Goal: Contribute content

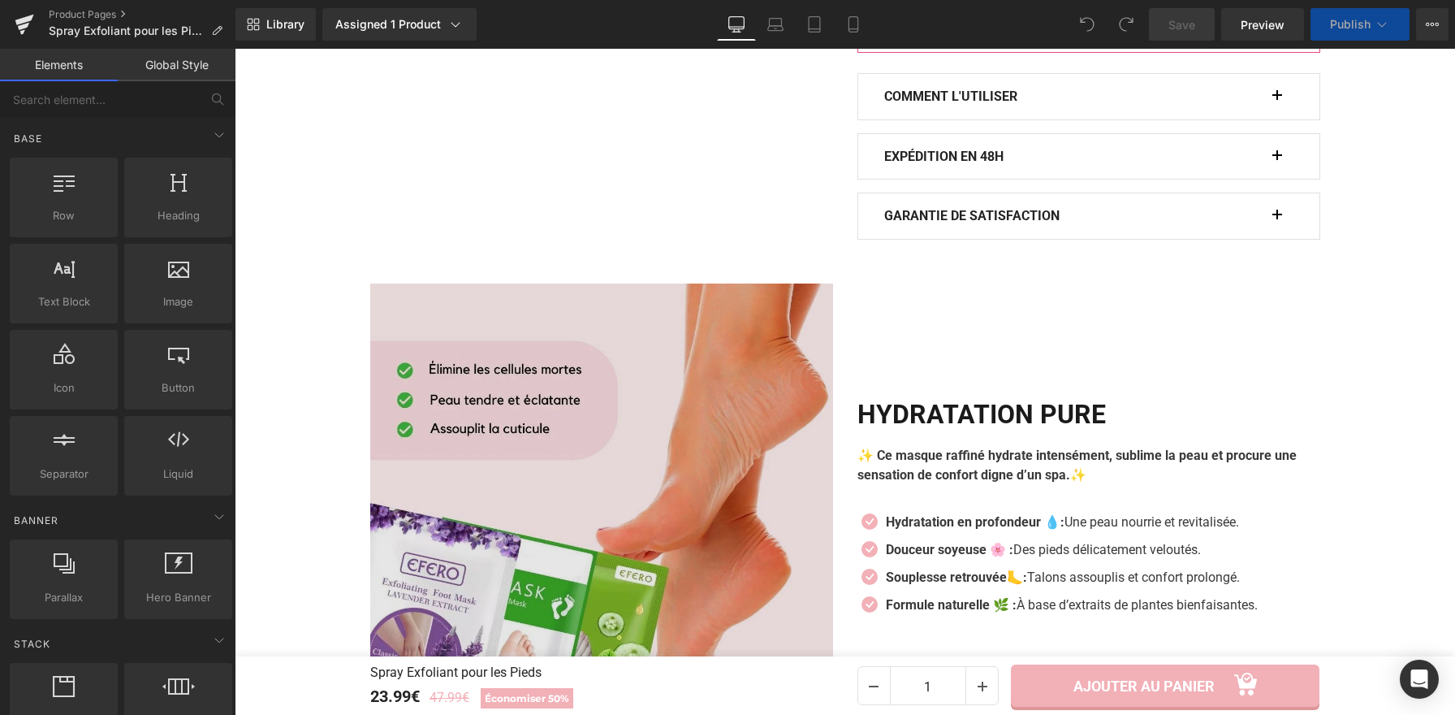
scroll to position [1228, 0]
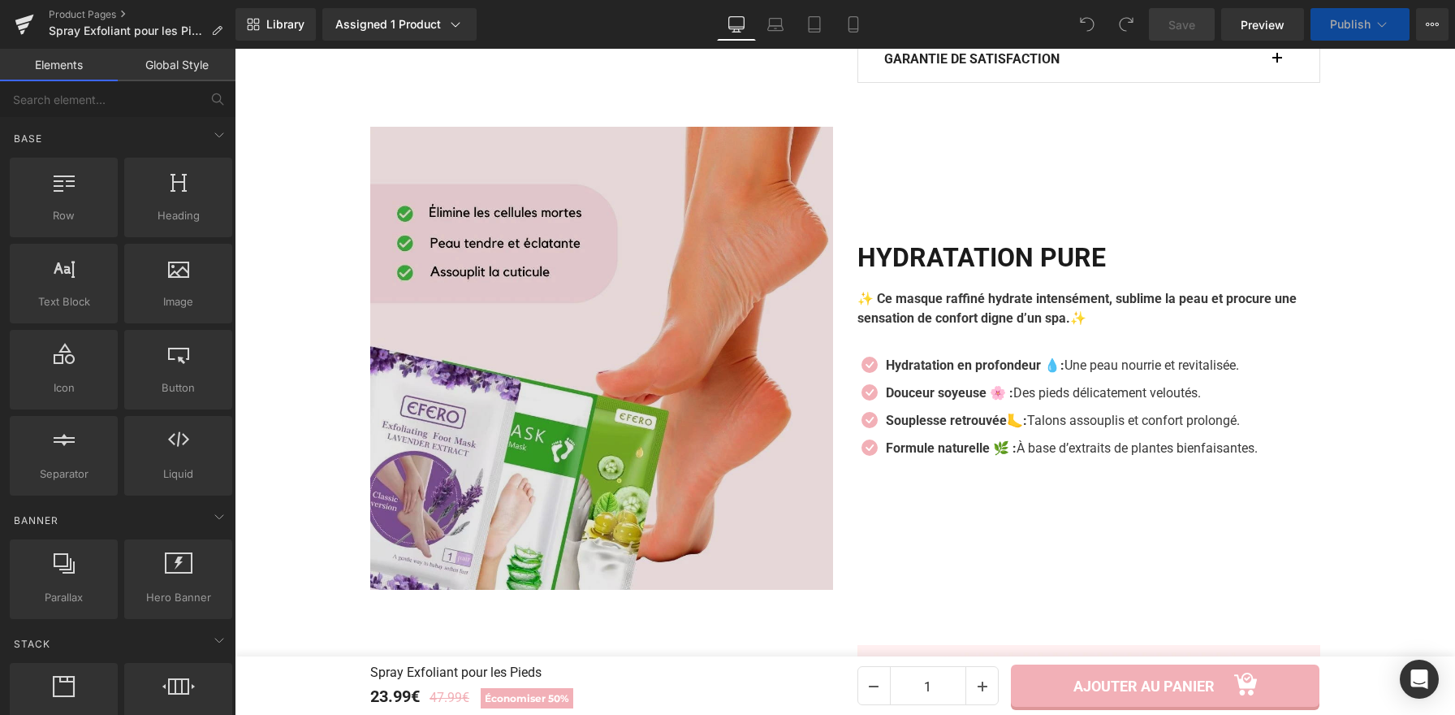
click at [642, 305] on img at bounding box center [601, 358] width 463 height 463
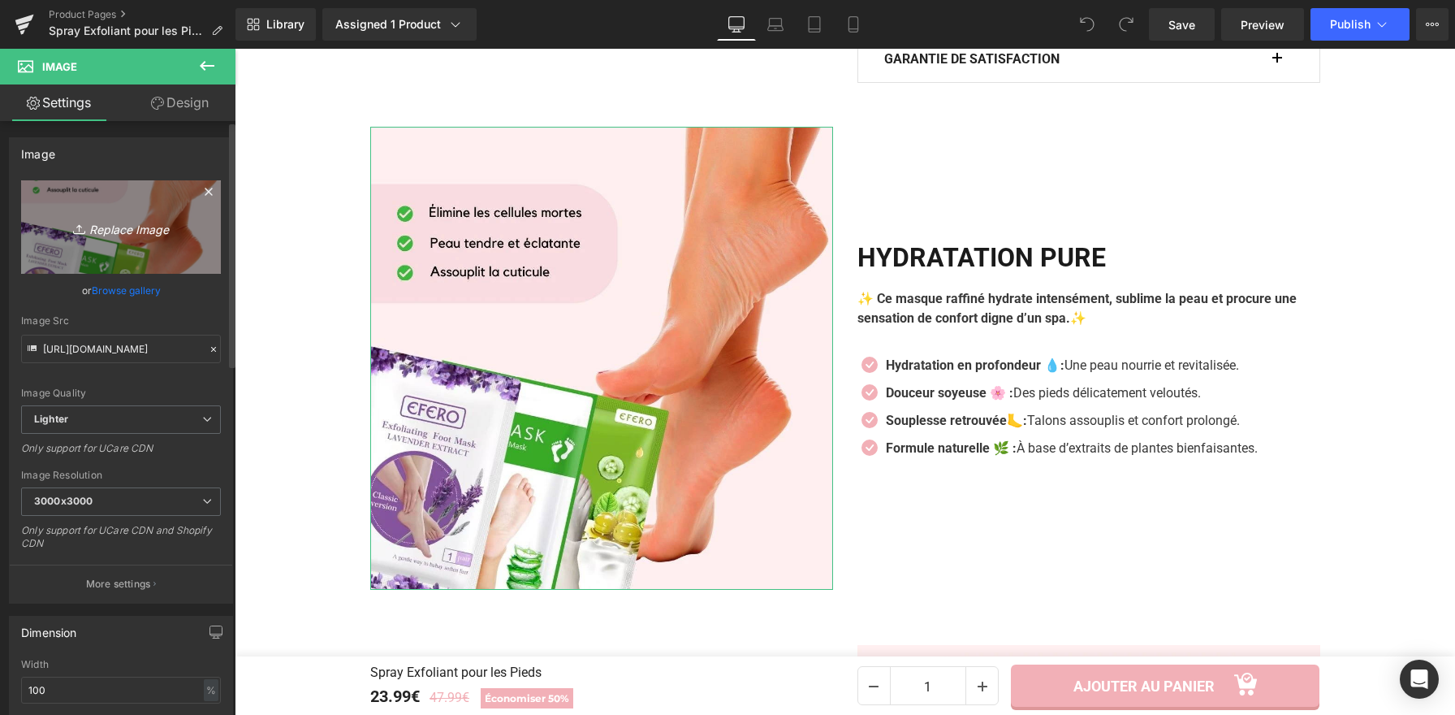
click at [111, 198] on link "Replace Image" at bounding box center [121, 226] width 200 height 93
type input "C:\fakepath\Spray Exfoliant pour les Pieds (3).webp"
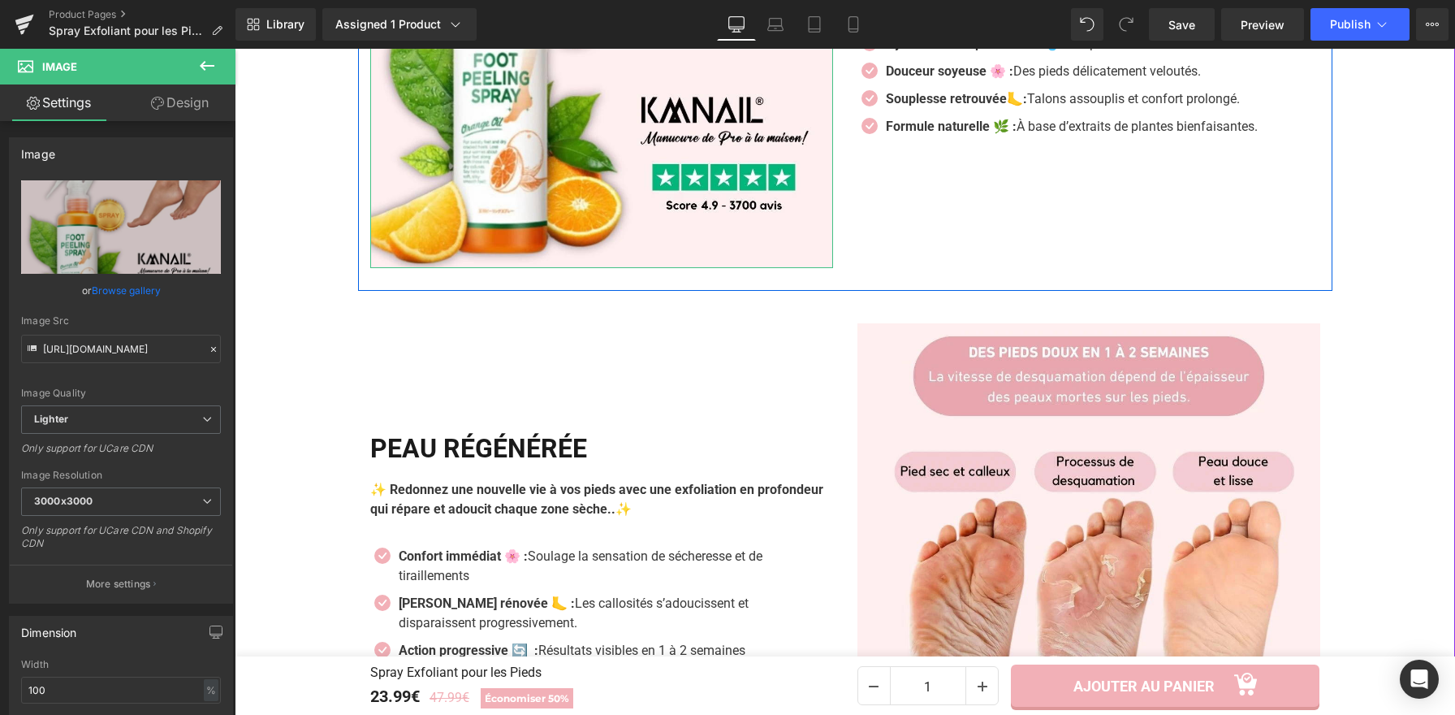
scroll to position [1636, 0]
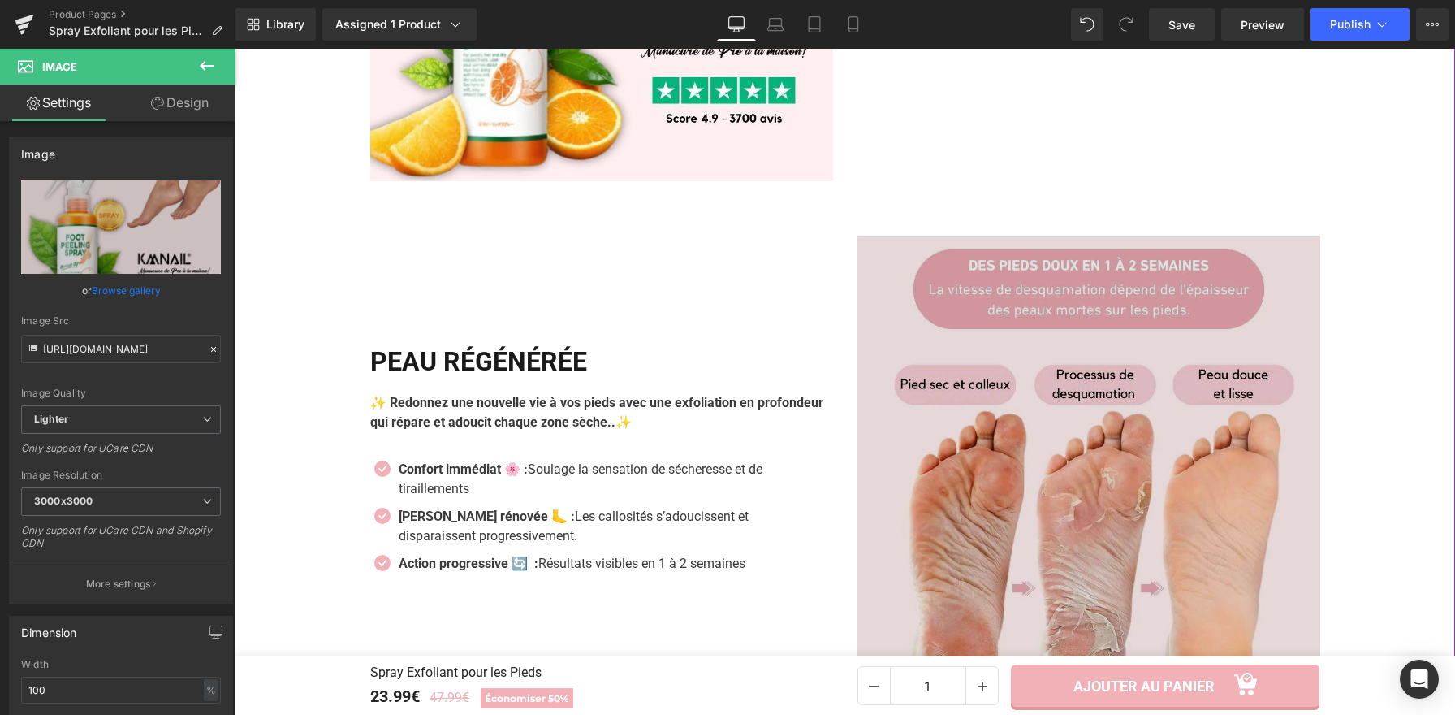
click at [943, 485] on img at bounding box center [1089, 467] width 463 height 463
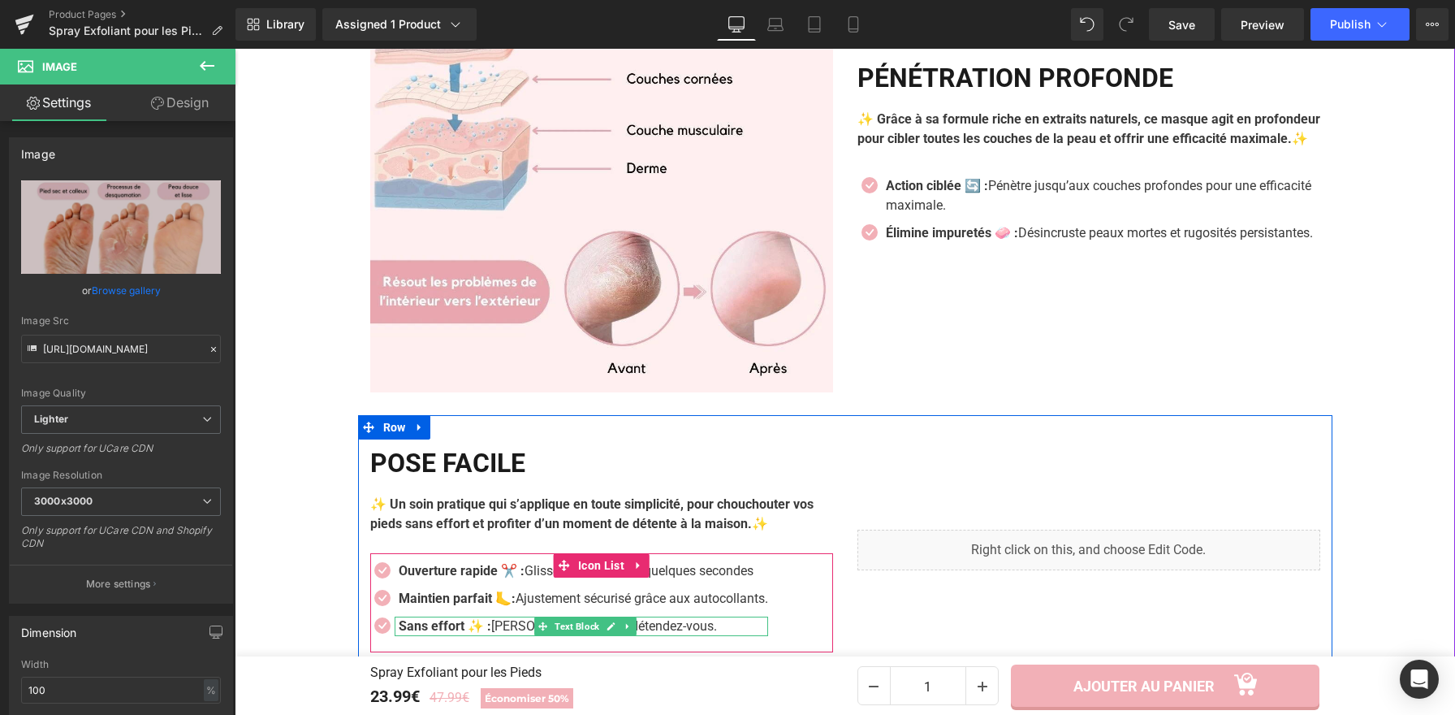
scroll to position [2281, 0]
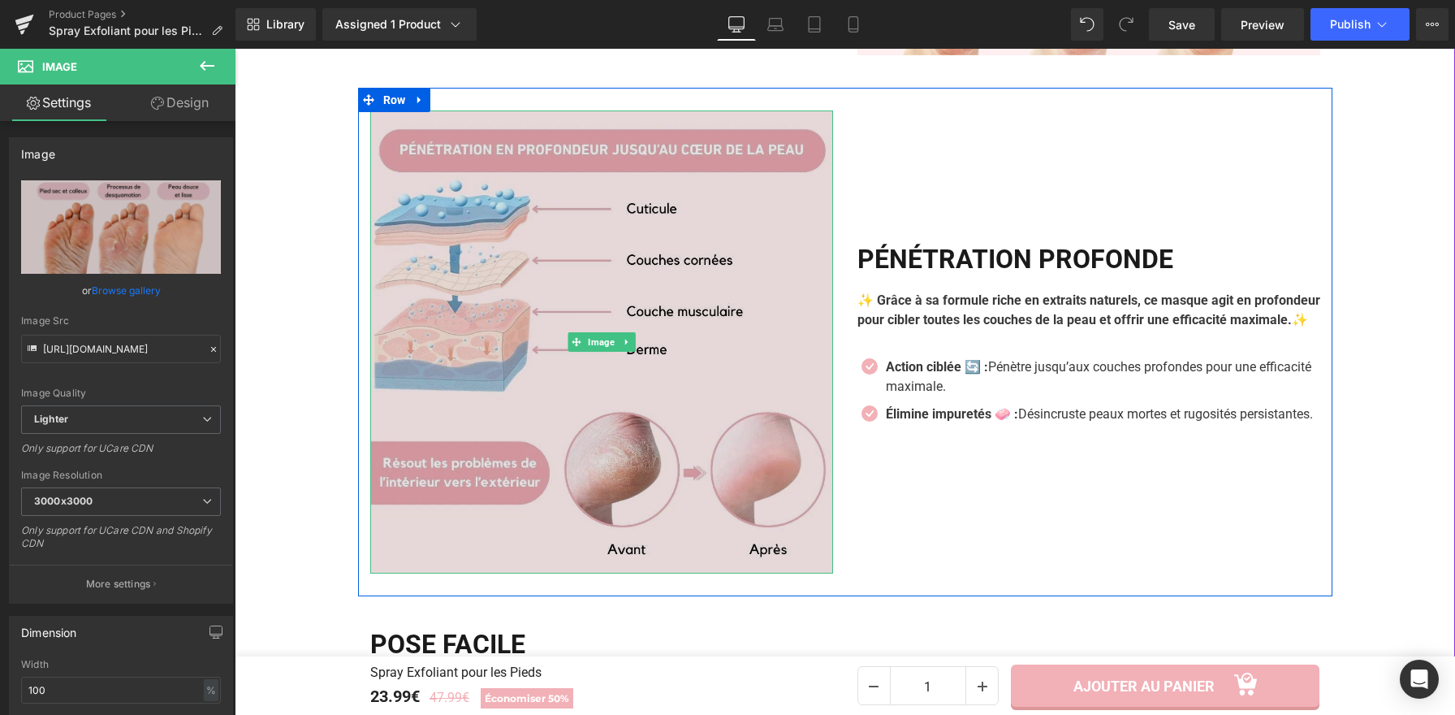
click at [548, 266] on img at bounding box center [601, 341] width 463 height 463
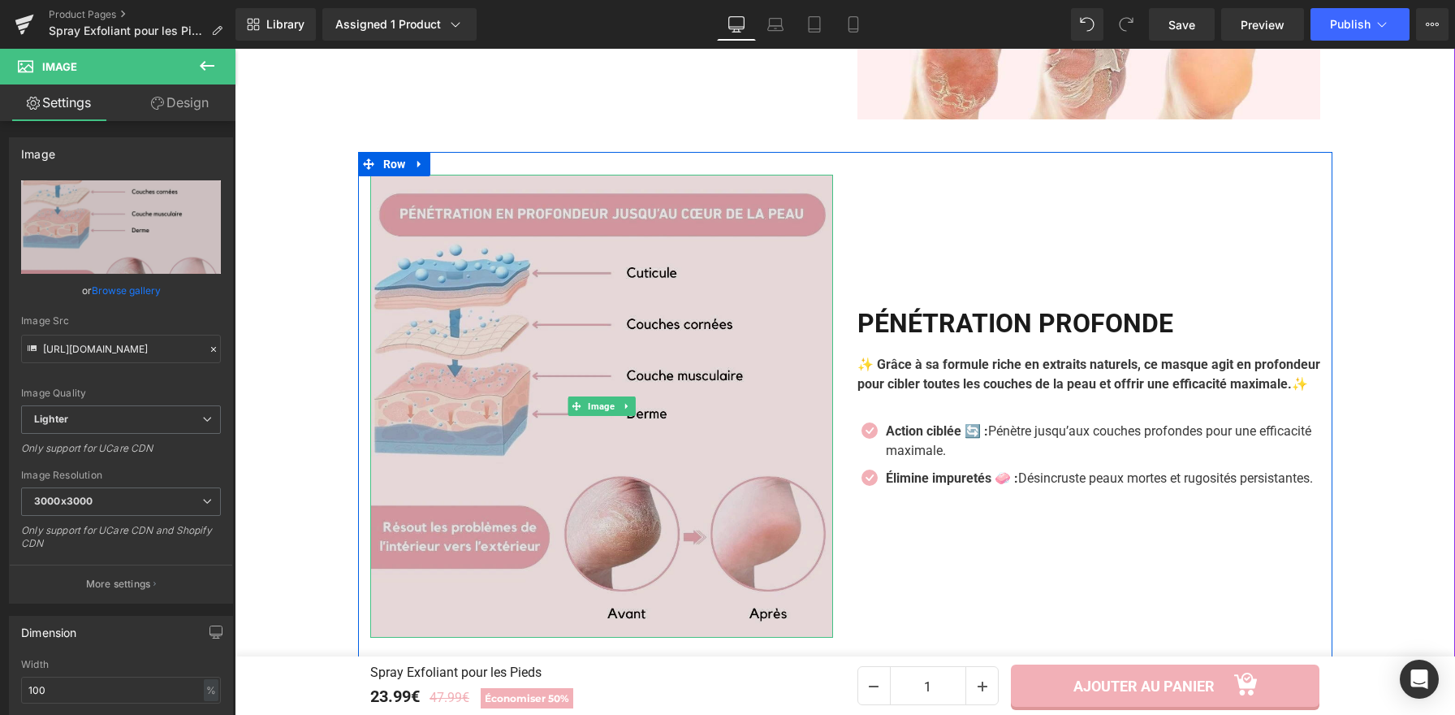
scroll to position [2149, 0]
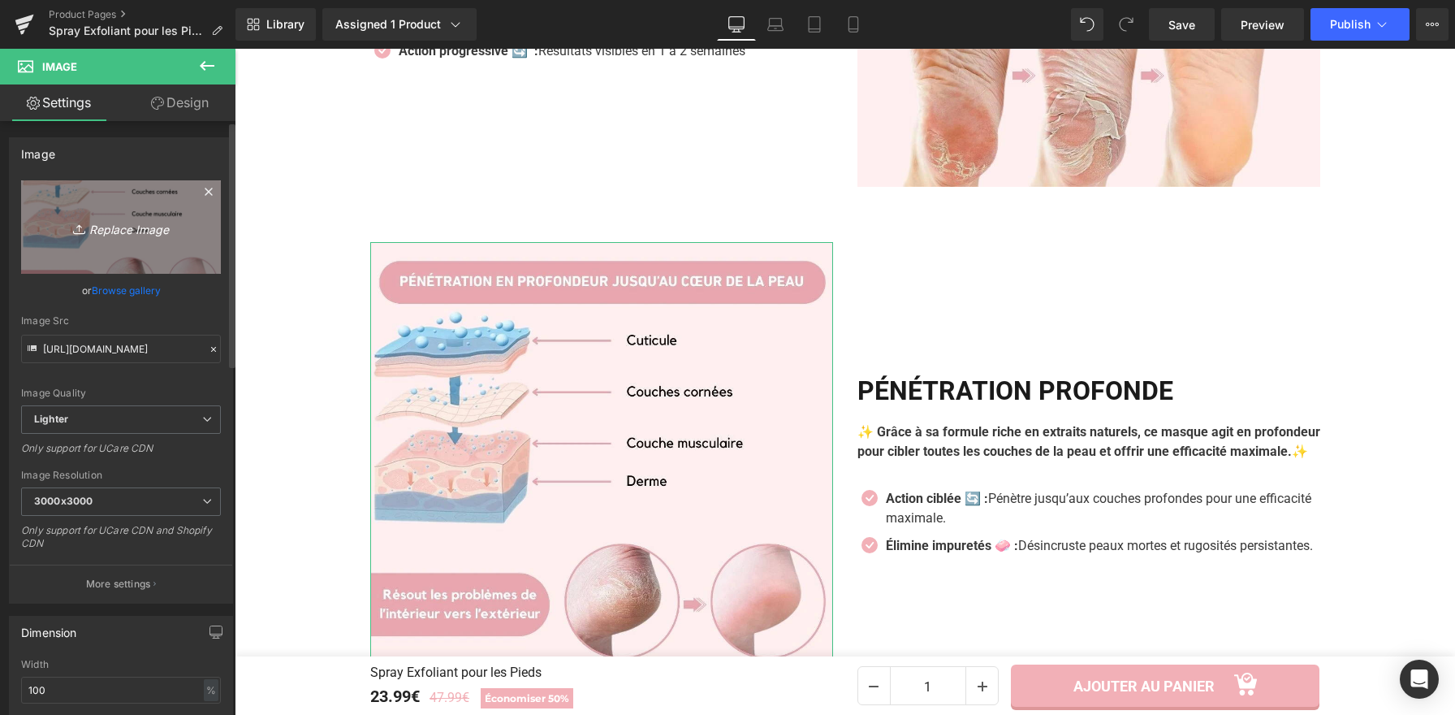
click at [151, 204] on link "Replace Image" at bounding box center [121, 226] width 200 height 93
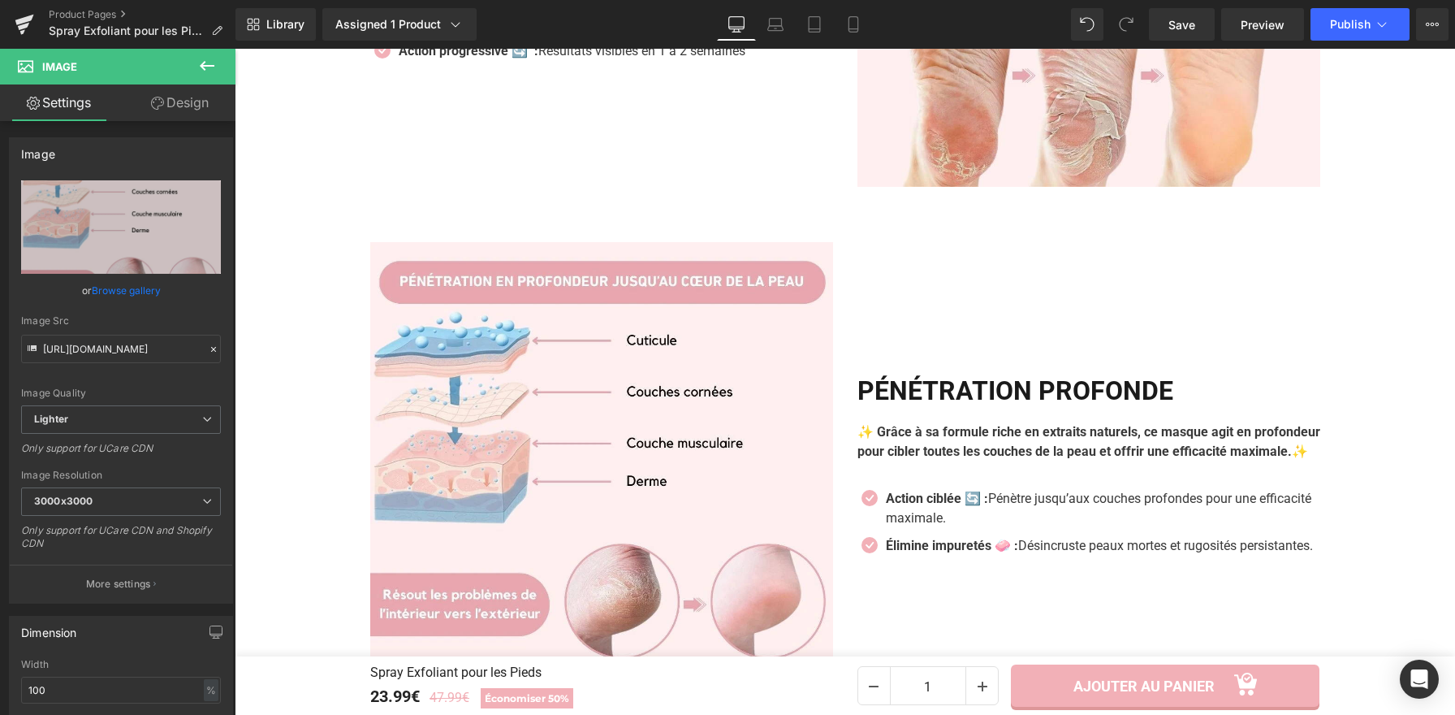
type input "C:\fakepath\Spray Exfoliant pour les Pieds (2).webp"
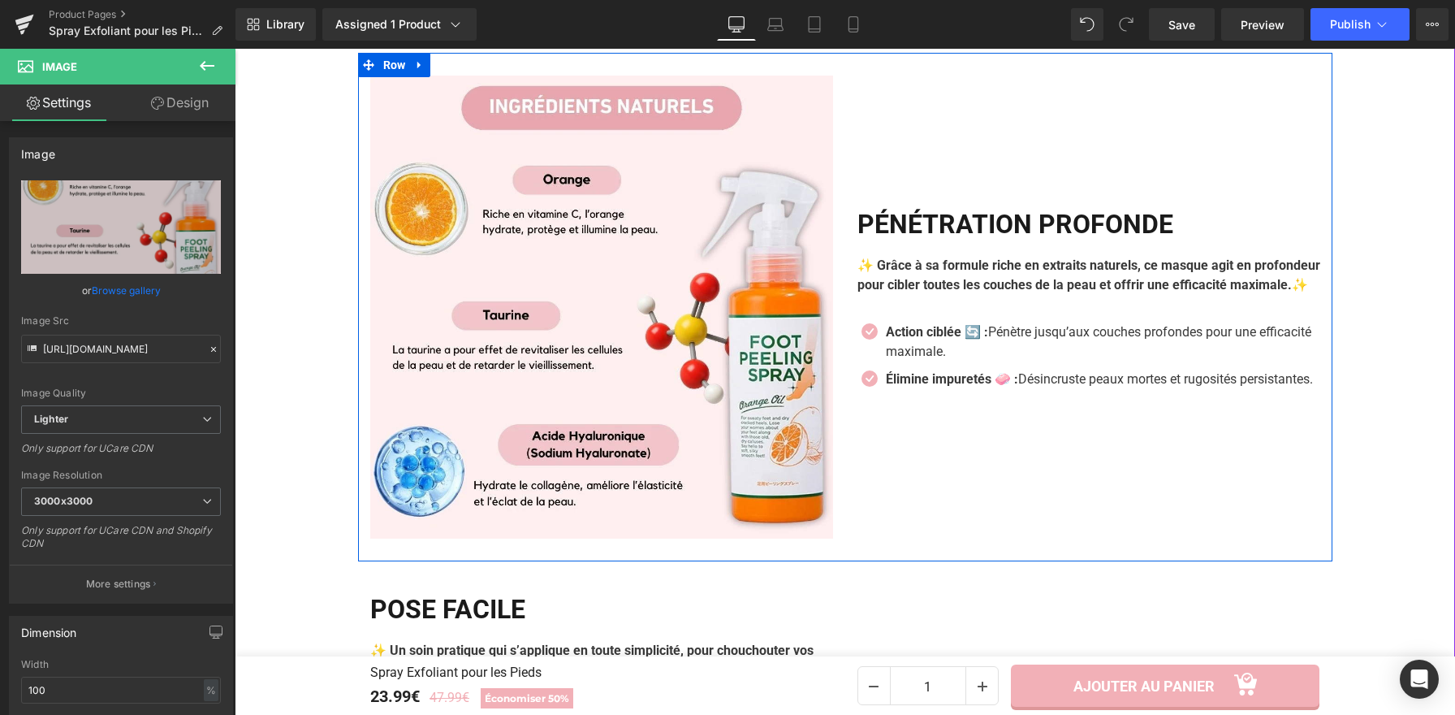
scroll to position [2326, 0]
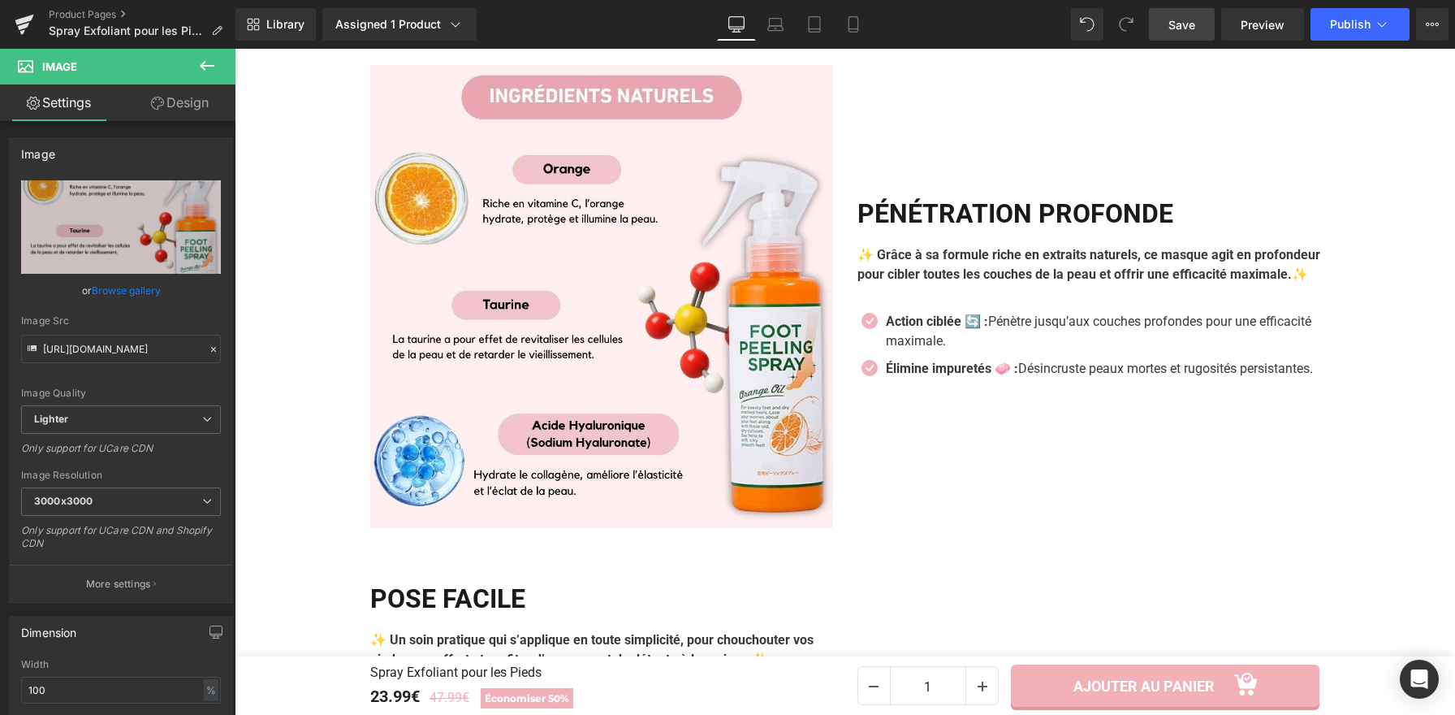
click at [1182, 32] on span "Save" at bounding box center [1182, 24] width 27 height 17
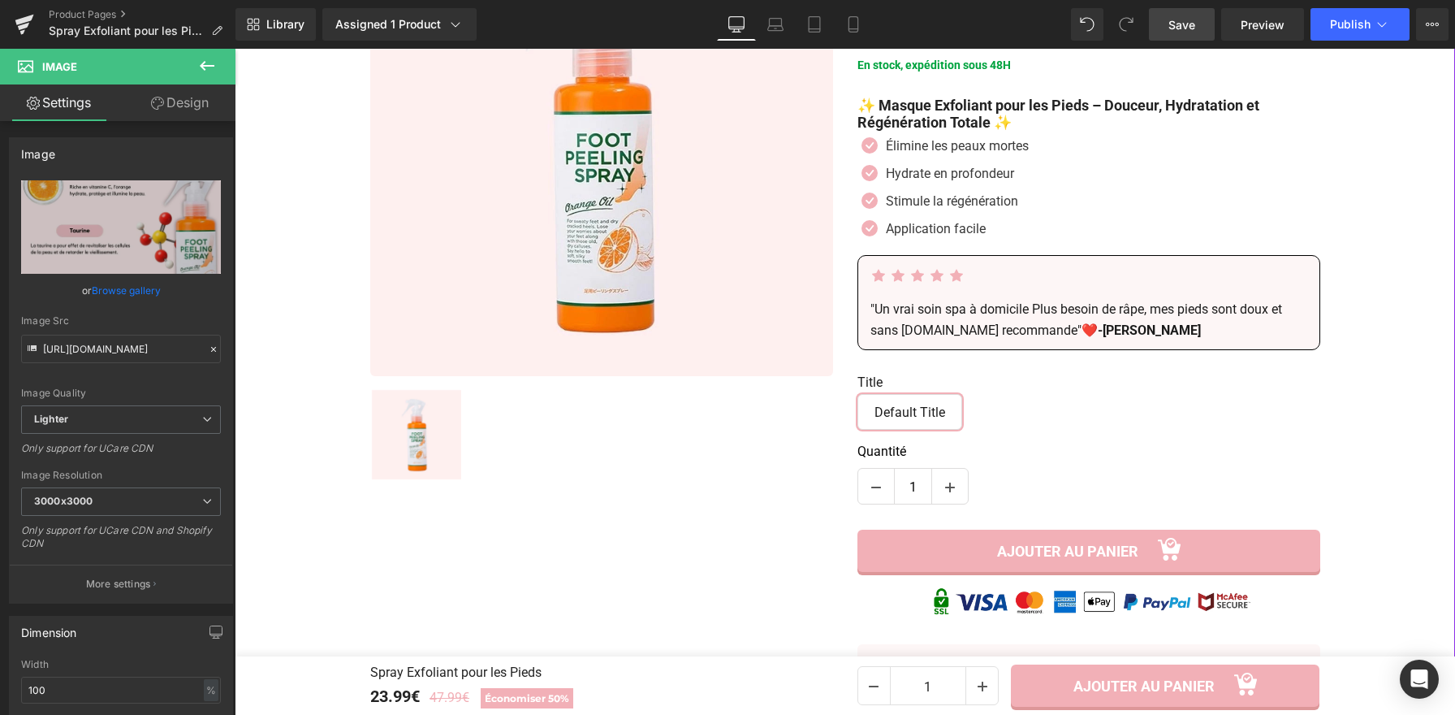
scroll to position [73, 0]
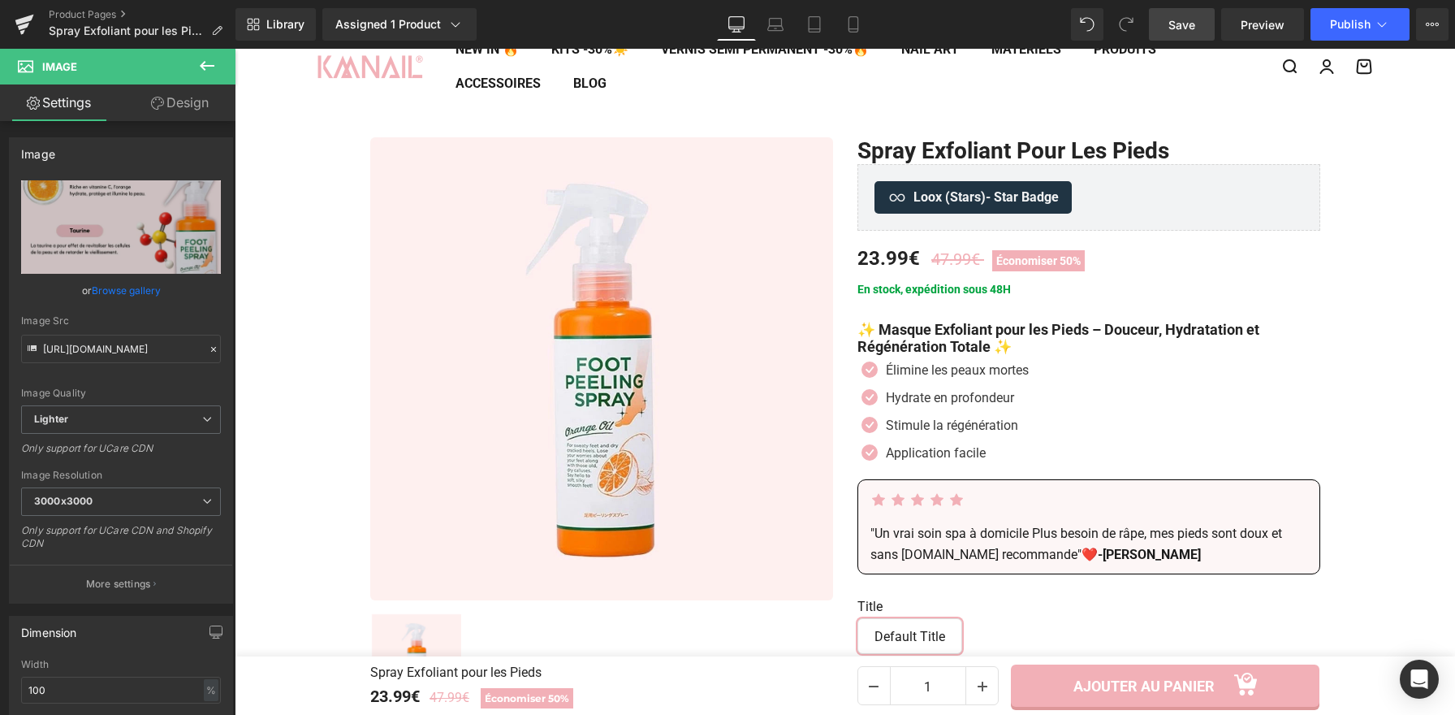
click at [1171, 24] on span "Save" at bounding box center [1182, 24] width 27 height 17
